Goal: Task Accomplishment & Management: Complete application form

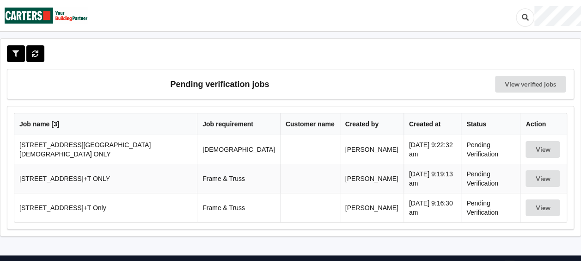
click at [520, 204] on td "View" at bounding box center [543, 207] width 47 height 29
click at [530, 203] on button "View" at bounding box center [543, 207] width 34 height 17
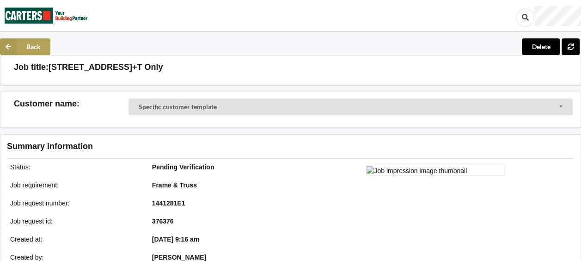
click at [18, 45] on button "Back" at bounding box center [25, 46] width 50 height 17
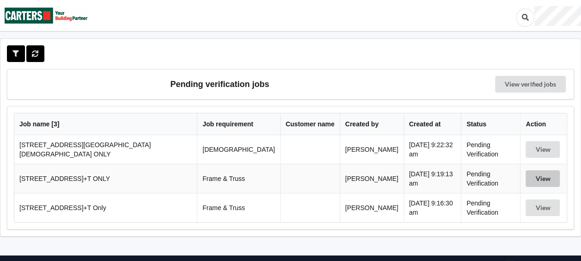
click at [532, 176] on button "View" at bounding box center [543, 178] width 34 height 17
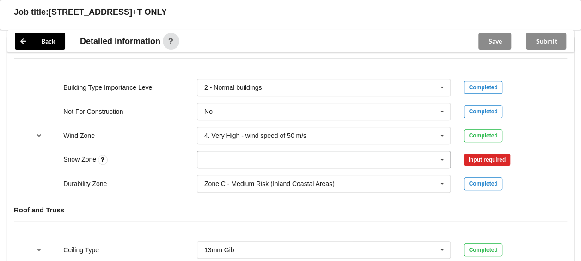
scroll to position [370, 0]
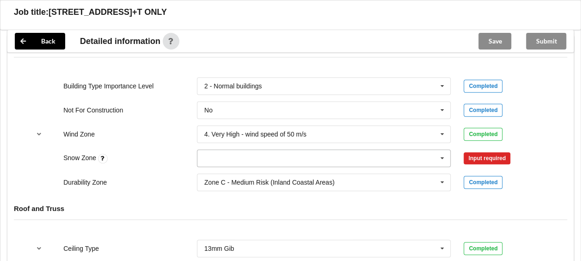
click at [444, 159] on icon at bounding box center [443, 158] width 14 height 17
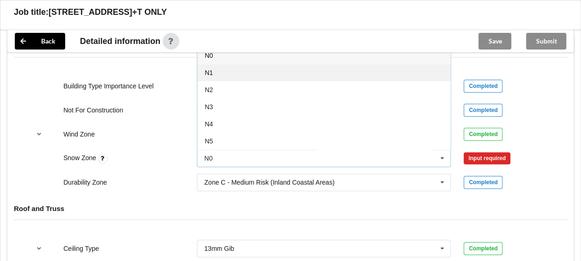
click at [298, 71] on div "N1" at bounding box center [324, 72] width 253 height 17
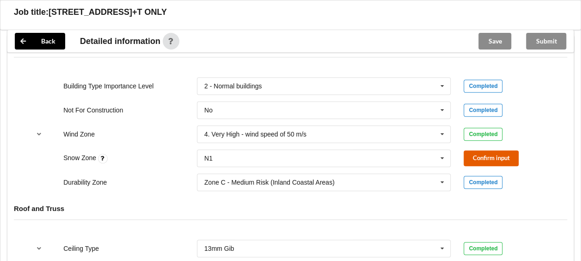
click at [483, 150] on button "Confirm input" at bounding box center [491, 157] width 55 height 15
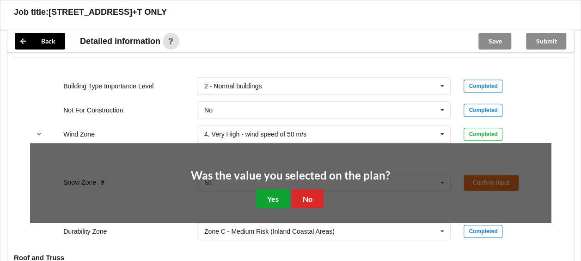
click at [279, 195] on button "Yes" at bounding box center [273, 198] width 34 height 19
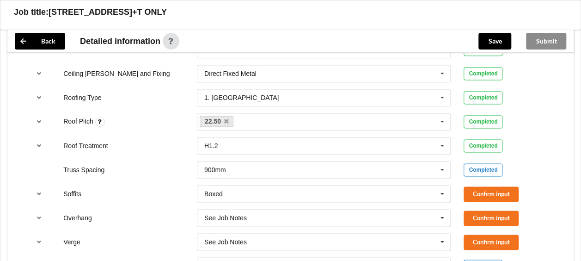
scroll to position [601, 0]
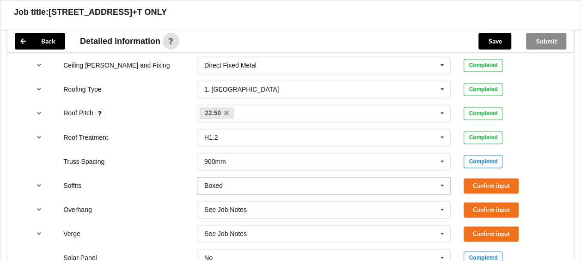
click at [326, 185] on input "text" at bounding box center [324, 185] width 253 height 17
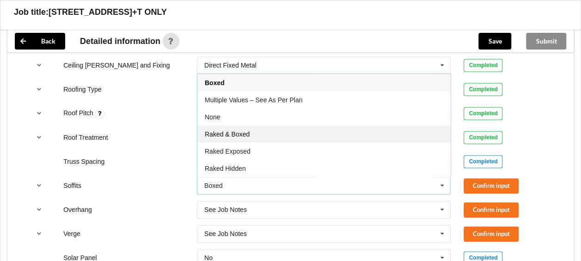
click at [305, 136] on div "Raked & Boxed" at bounding box center [324, 133] width 253 height 17
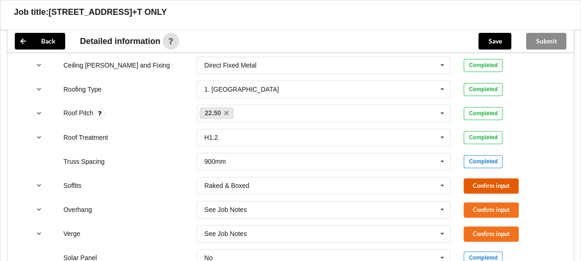
click at [472, 183] on button "Confirm input" at bounding box center [491, 185] width 55 height 15
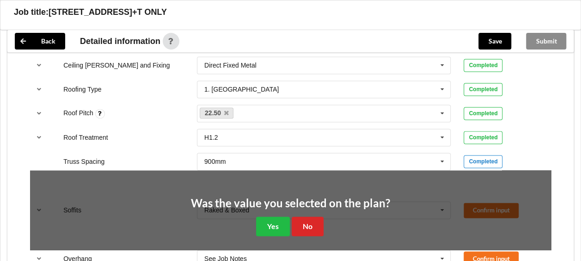
click at [290, 220] on div "Was the value you selected on the plan? Yes No" at bounding box center [290, 217] width 199 height 38
click at [285, 222] on button "Yes" at bounding box center [273, 225] width 34 height 19
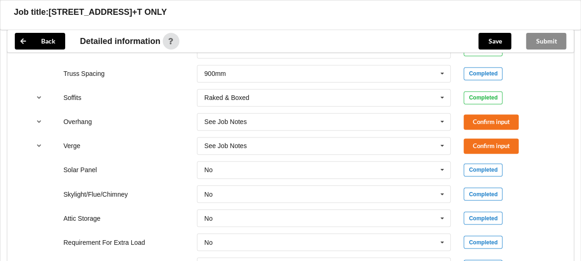
scroll to position [648, 0]
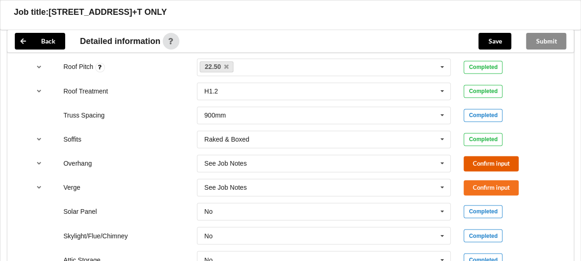
click at [468, 164] on button "Confirm input" at bounding box center [491, 163] width 55 height 15
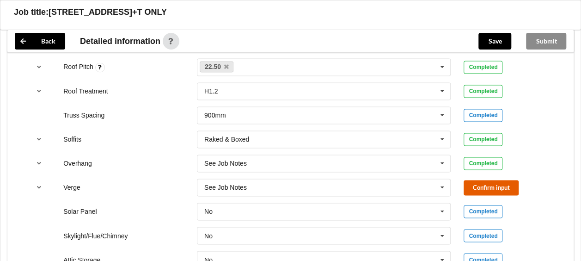
click at [475, 183] on button "Confirm input" at bounding box center [491, 187] width 55 height 15
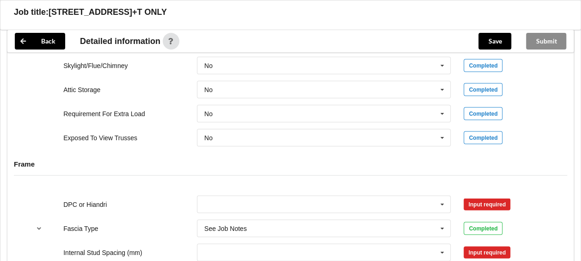
scroll to position [833, 0]
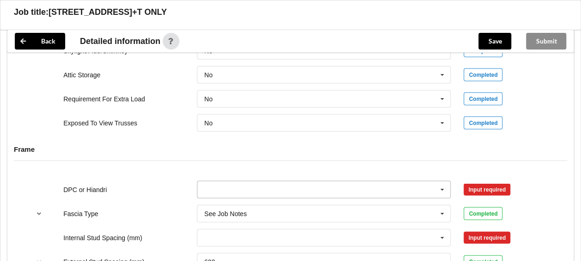
click at [441, 188] on icon at bounding box center [443, 189] width 14 height 17
click at [324, 121] on div "DPC Fitted" at bounding box center [324, 120] width 253 height 17
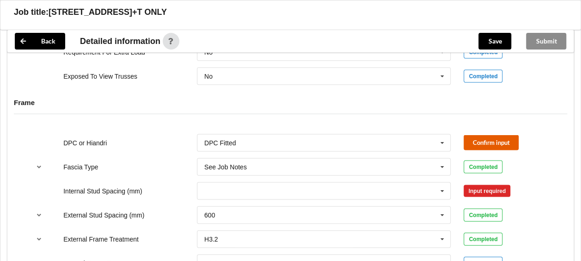
click at [486, 146] on button "Confirm input" at bounding box center [491, 142] width 55 height 15
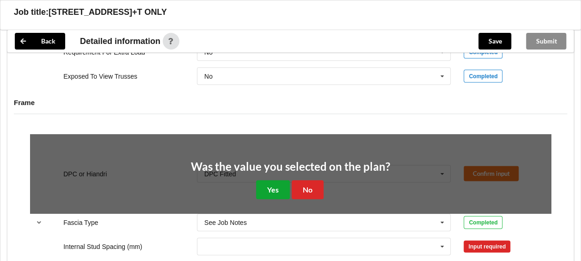
click at [284, 190] on button "Yes" at bounding box center [273, 189] width 34 height 19
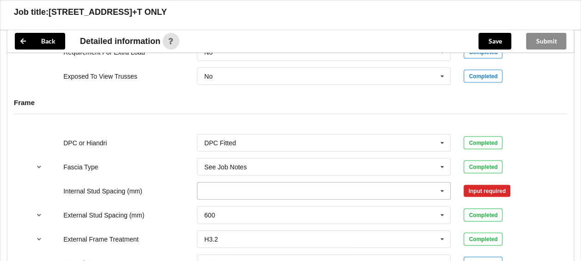
click at [443, 184] on icon at bounding box center [443, 191] width 14 height 17
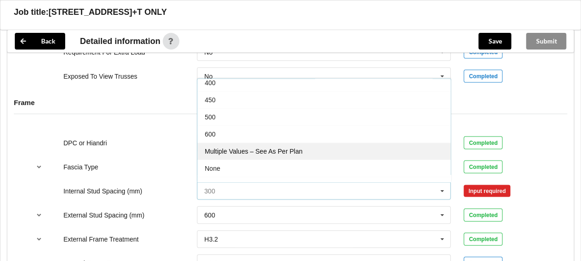
scroll to position [32, 0]
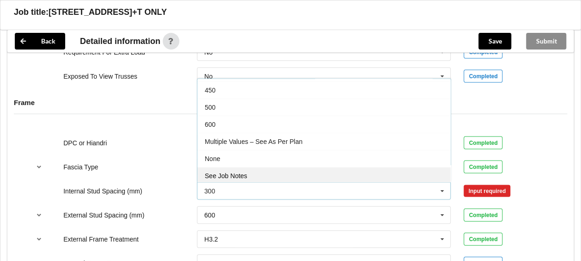
click at [324, 168] on div "See Job Notes" at bounding box center [324, 175] width 253 height 17
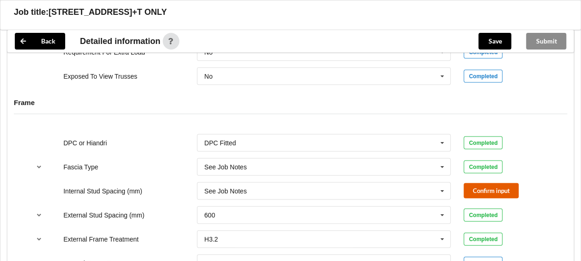
click at [472, 190] on button "Confirm input" at bounding box center [491, 190] width 55 height 15
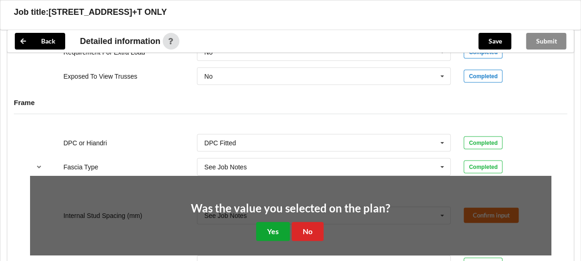
click at [268, 231] on button "Yes" at bounding box center [273, 231] width 34 height 19
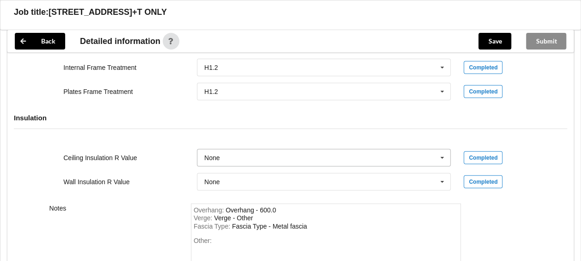
scroll to position [1018, 0]
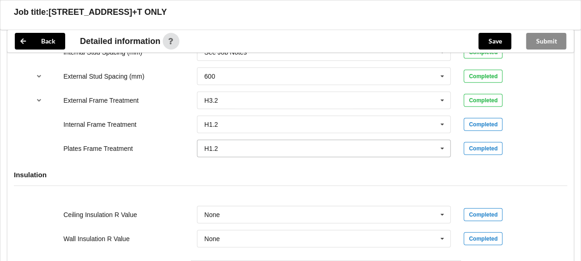
click at [290, 144] on input "text" at bounding box center [324, 148] width 253 height 17
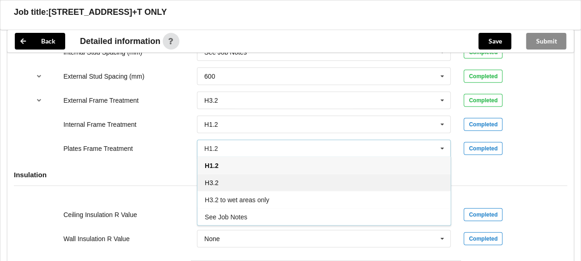
click at [295, 182] on div "H3.2" at bounding box center [324, 182] width 253 height 17
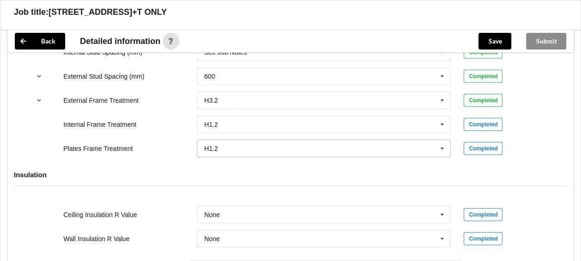
click at [443, 146] on icon at bounding box center [443, 148] width 14 height 17
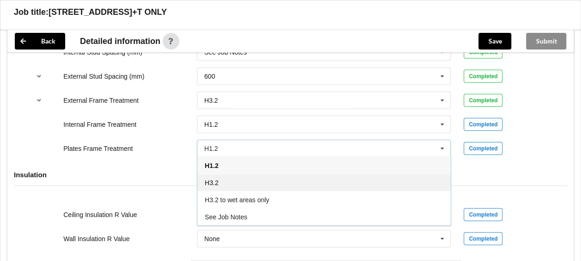
click at [322, 183] on div "H3.2" at bounding box center [324, 182] width 253 height 17
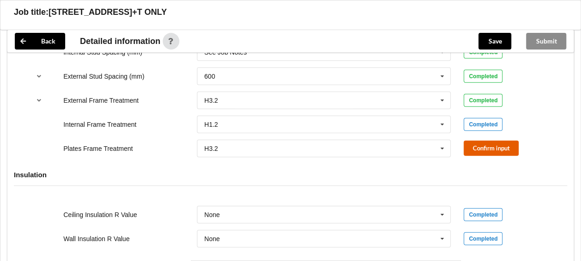
click at [475, 146] on button "Confirm input" at bounding box center [491, 148] width 55 height 15
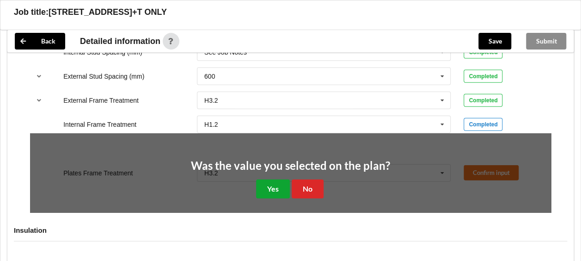
click at [269, 183] on button "Yes" at bounding box center [273, 188] width 34 height 19
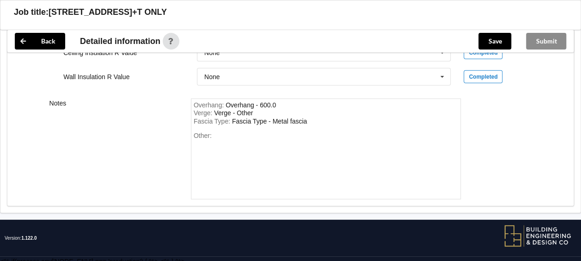
scroll to position [1181, 0]
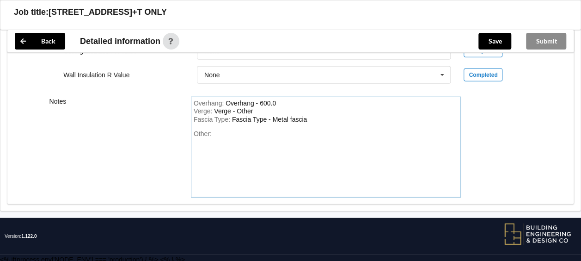
click at [256, 138] on div "Other:" at bounding box center [326, 162] width 265 height 65
click at [483, 44] on button "Save" at bounding box center [495, 41] width 33 height 17
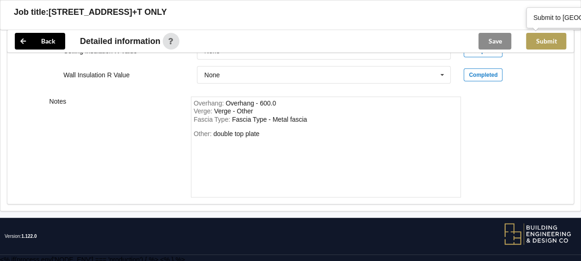
click at [545, 42] on button "Submit" at bounding box center [546, 41] width 40 height 17
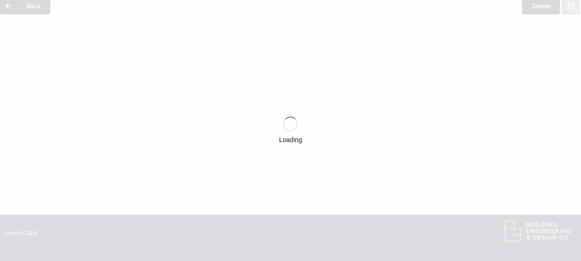
scroll to position [1139, 0]
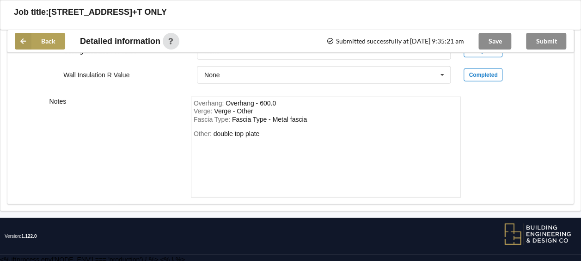
click at [50, 43] on button "Back" at bounding box center [40, 41] width 50 height 17
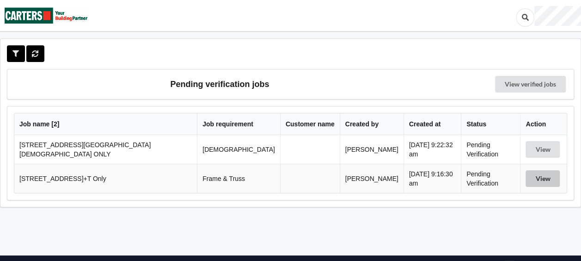
click at [531, 175] on button "View" at bounding box center [543, 178] width 34 height 17
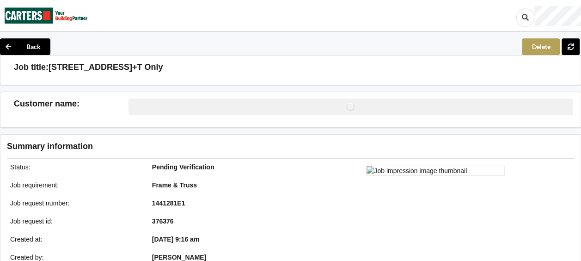
click at [542, 49] on button "Delete" at bounding box center [541, 46] width 38 height 17
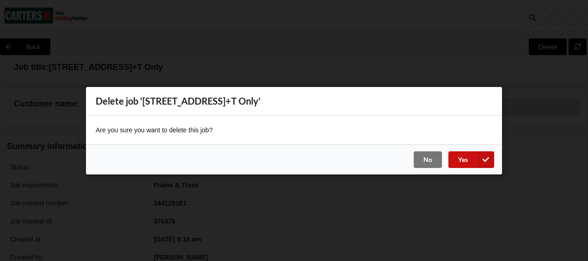
click at [485, 162] on icon at bounding box center [486, 159] width 17 height 17
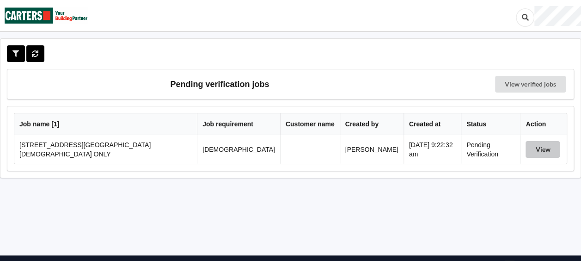
click at [535, 143] on button "View" at bounding box center [543, 149] width 34 height 17
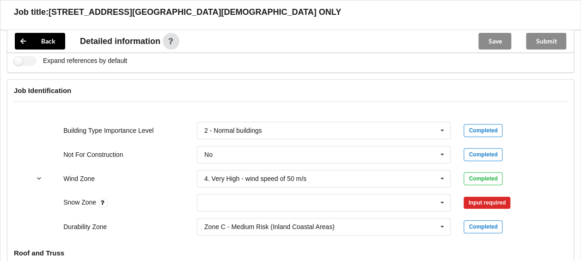
scroll to position [416, 0]
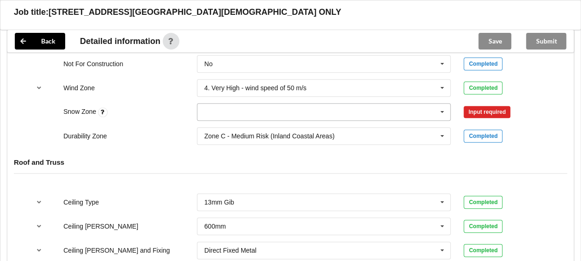
click at [442, 106] on icon at bounding box center [443, 112] width 14 height 17
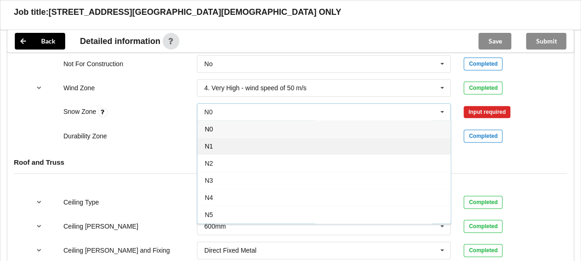
click at [363, 144] on div "N1" at bounding box center [324, 145] width 253 height 17
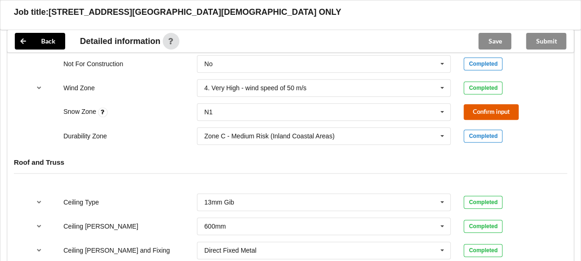
click at [486, 108] on button "Confirm input" at bounding box center [491, 111] width 55 height 15
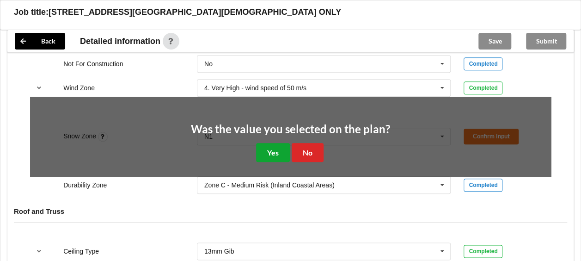
click at [270, 153] on button "Yes" at bounding box center [273, 152] width 34 height 19
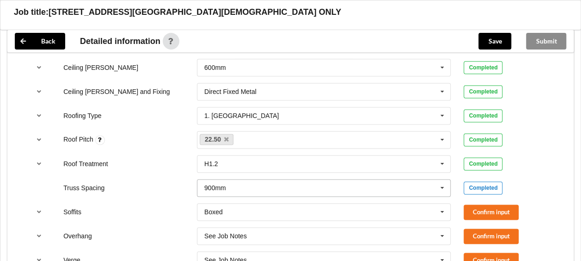
scroll to position [601, 0]
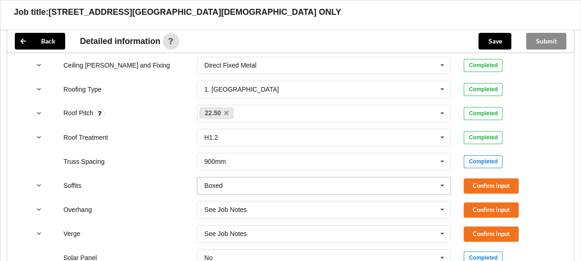
click at [443, 187] on icon at bounding box center [443, 185] width 14 height 17
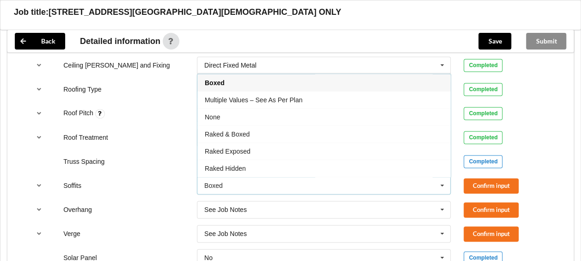
click at [359, 134] on div "Raked & Boxed" at bounding box center [324, 133] width 253 height 17
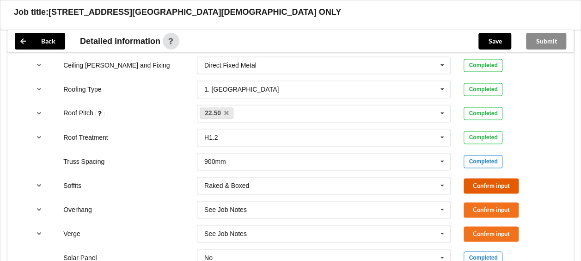
click at [488, 186] on button "Confirm input" at bounding box center [491, 185] width 55 height 15
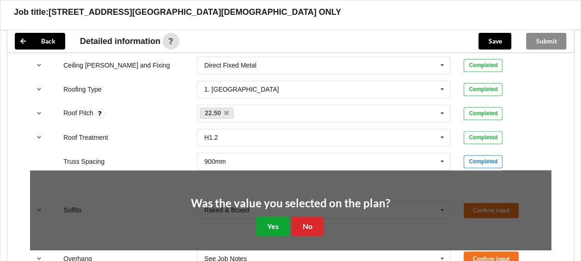
click at [280, 227] on button "Yes" at bounding box center [273, 225] width 34 height 19
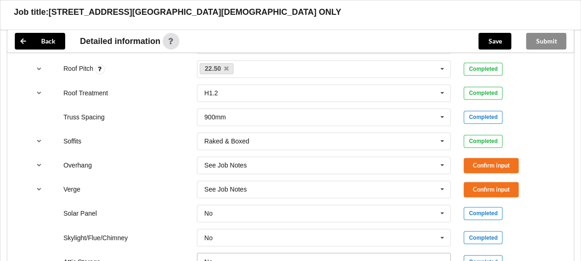
scroll to position [740, 0]
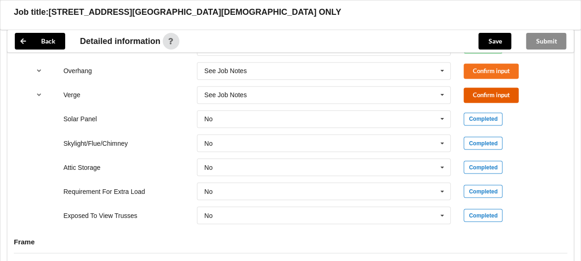
click at [484, 92] on button "Confirm input" at bounding box center [491, 94] width 55 height 15
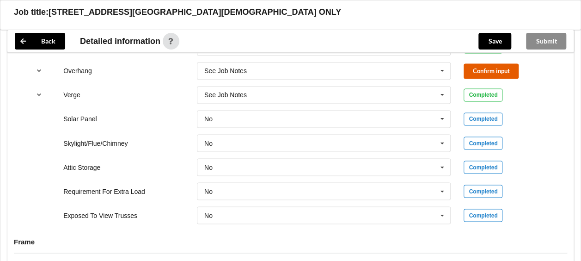
click at [472, 68] on button "Confirm input" at bounding box center [491, 70] width 55 height 15
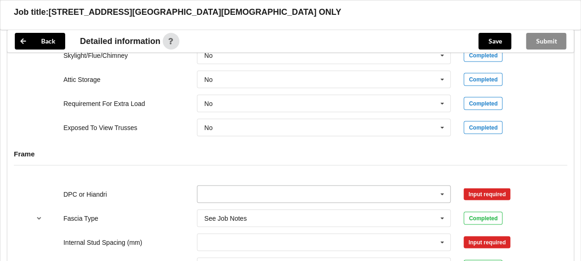
scroll to position [879, 0]
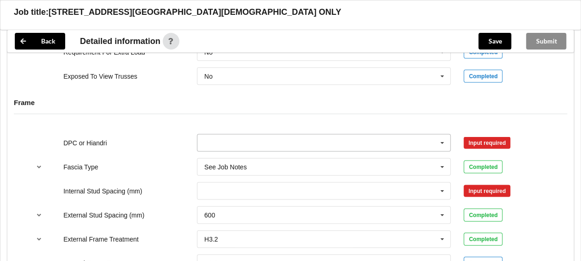
click at [437, 143] on div "DPC Fitted HIANDRI Fitted Not Required See Job Notes" at bounding box center [324, 143] width 254 height 18
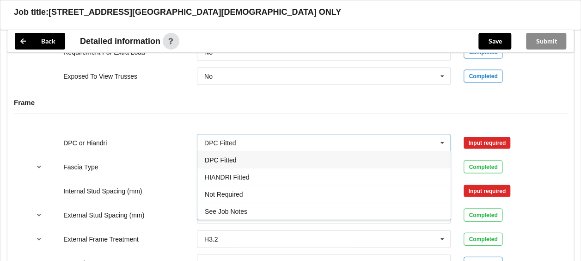
click at [385, 162] on div "DPC Fitted" at bounding box center [324, 159] width 253 height 17
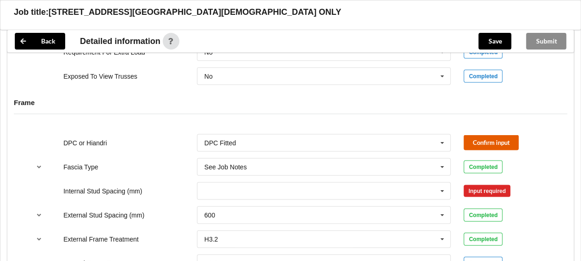
click at [477, 139] on button "Confirm input" at bounding box center [491, 142] width 55 height 15
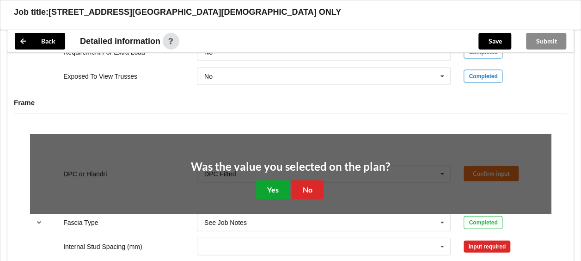
click at [283, 187] on button "Yes" at bounding box center [273, 189] width 34 height 19
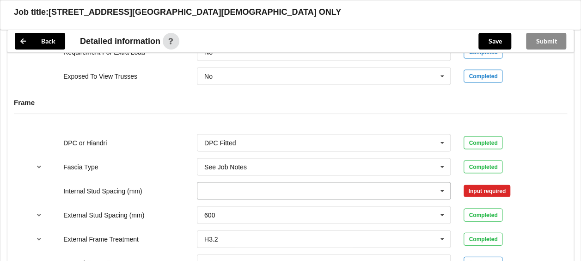
click at [443, 188] on icon at bounding box center [443, 191] width 14 height 17
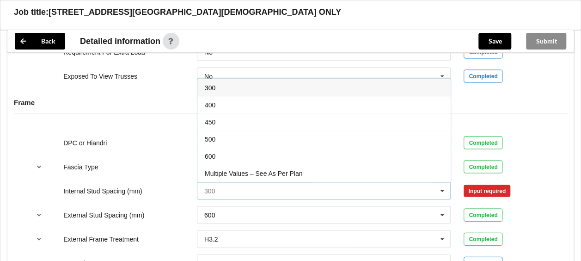
scroll to position [32, 0]
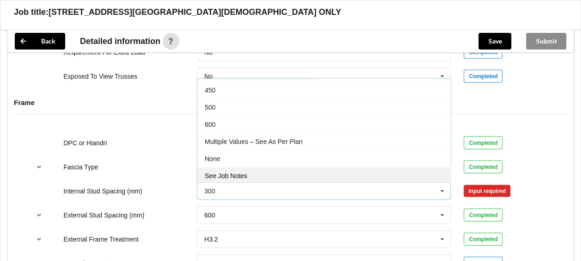
click at [324, 177] on div "See Job Notes" at bounding box center [324, 175] width 253 height 17
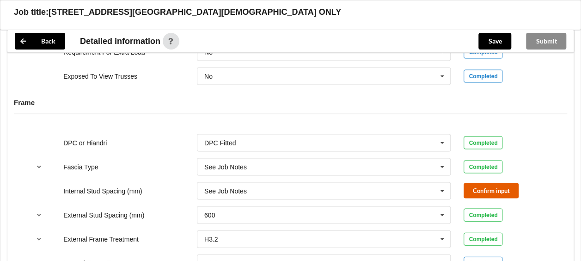
click at [498, 190] on button "Confirm input" at bounding box center [491, 190] width 55 height 15
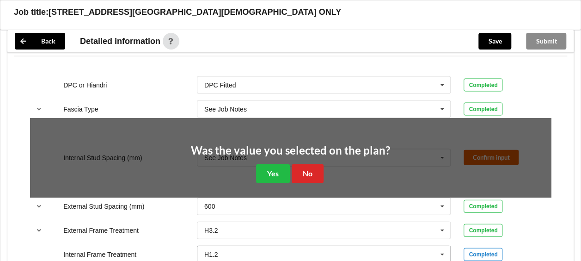
scroll to position [971, 0]
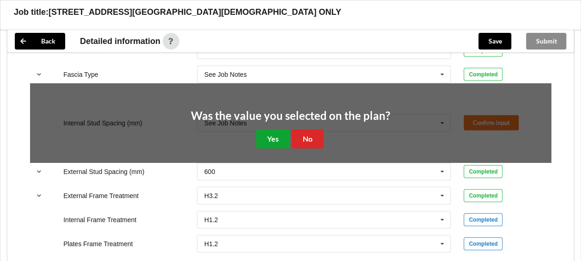
click at [287, 135] on button "Yes" at bounding box center [273, 139] width 34 height 19
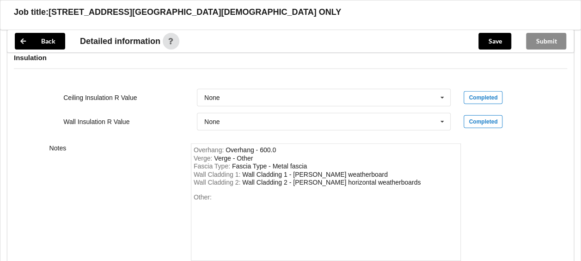
scroll to position [1295, 0]
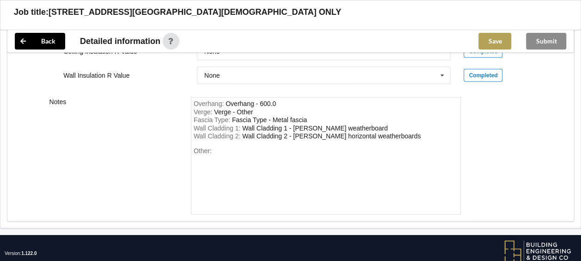
click at [496, 39] on button "Save" at bounding box center [495, 41] width 33 height 17
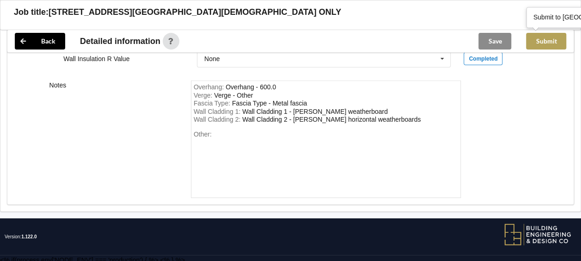
click at [552, 42] on button "Submit" at bounding box center [546, 41] width 40 height 17
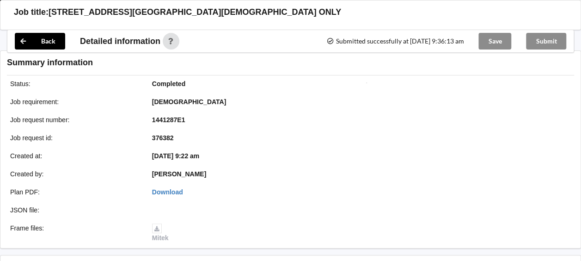
scroll to position [1269, 0]
